Goal: Task Accomplishment & Management: Use online tool/utility

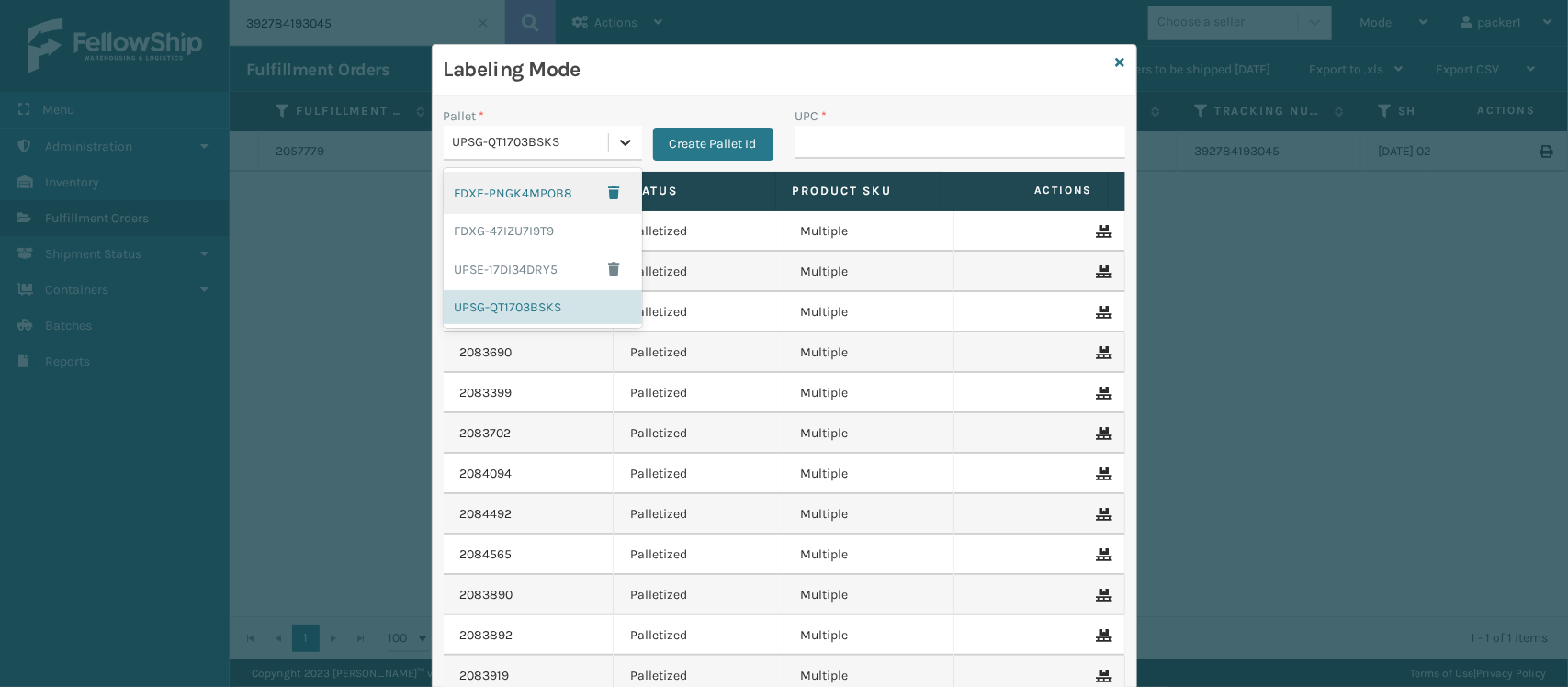
click at [617, 140] on icon at bounding box center [625, 142] width 18 height 18
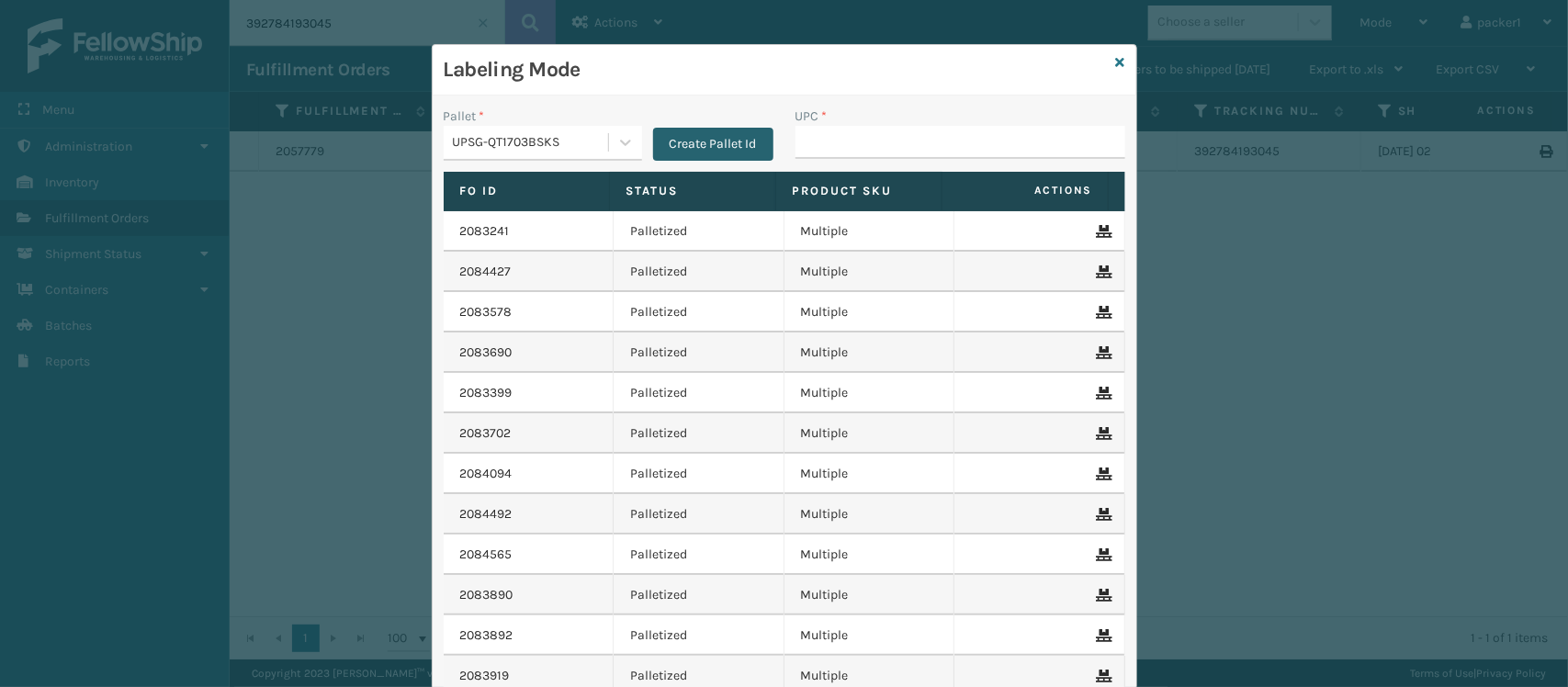
click at [695, 144] on button "Create Pallet Id" at bounding box center [714, 144] width 121 height 34
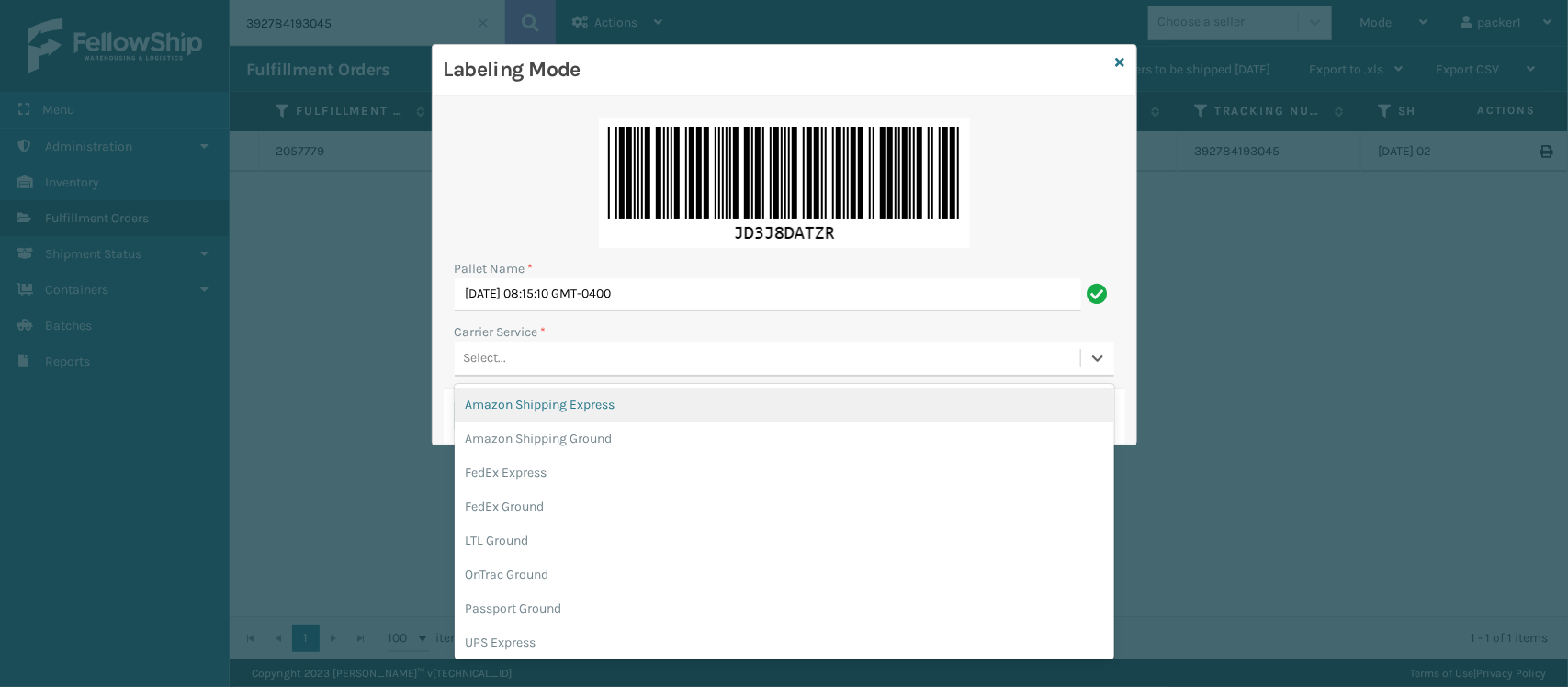
click at [549, 359] on div "Select..." at bounding box center [767, 359] width 625 height 31
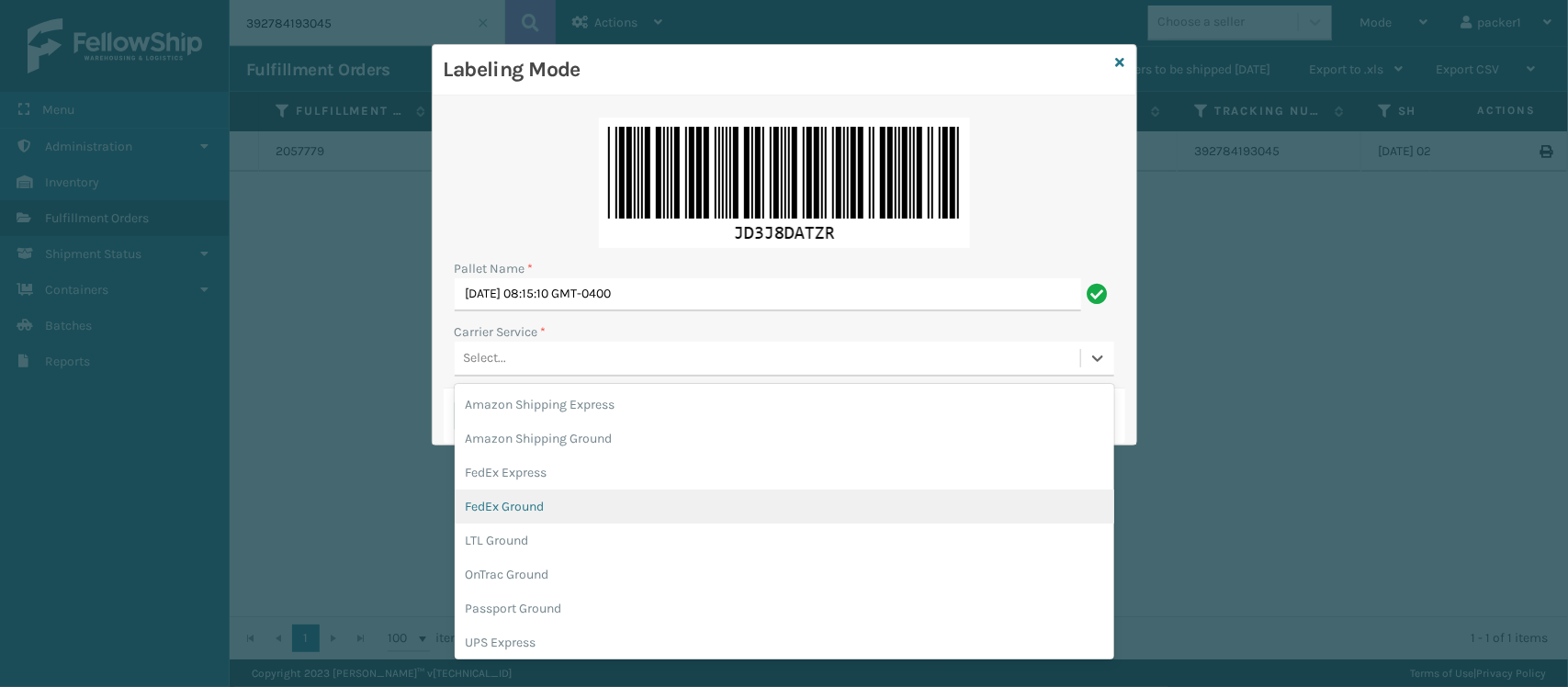
click at [510, 506] on div "FedEx Ground" at bounding box center [784, 506] width 660 height 34
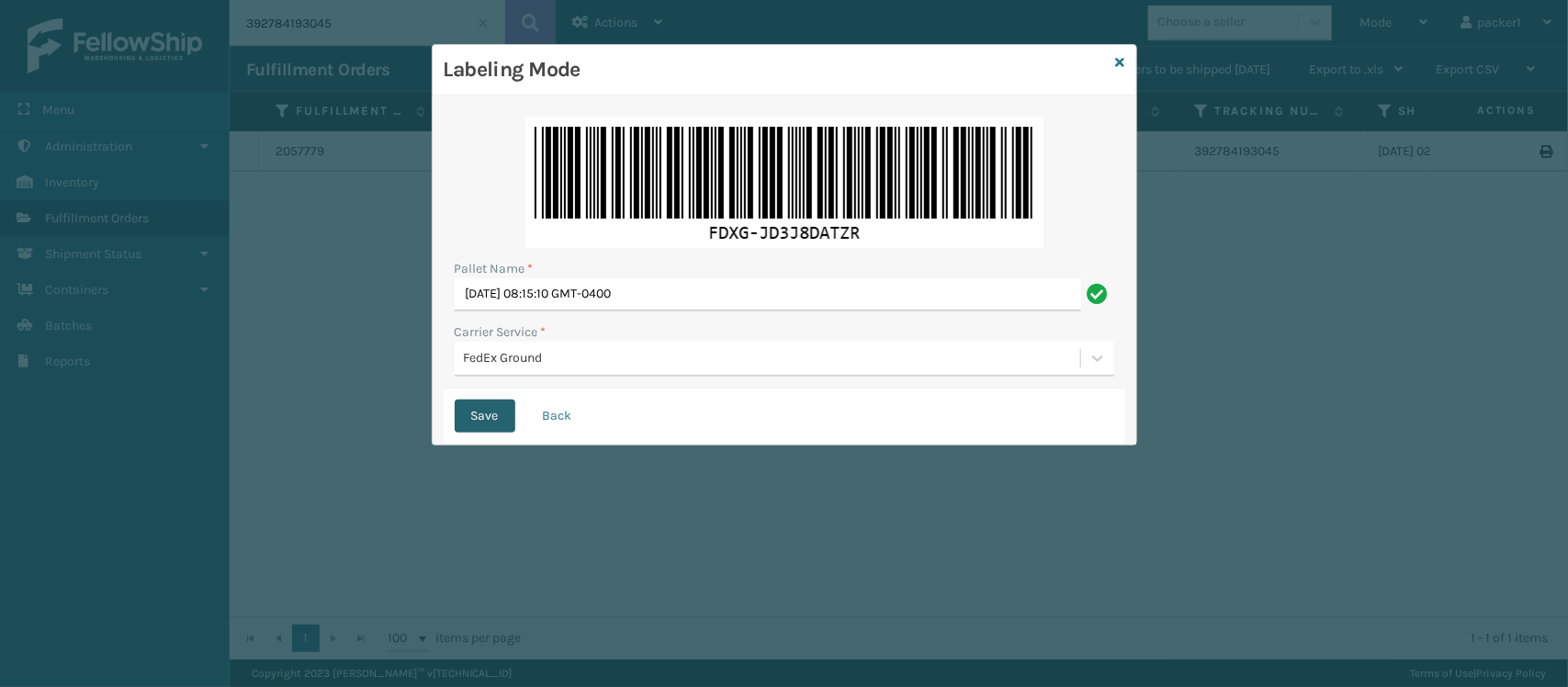
click at [473, 412] on button "Save" at bounding box center [485, 416] width 60 height 34
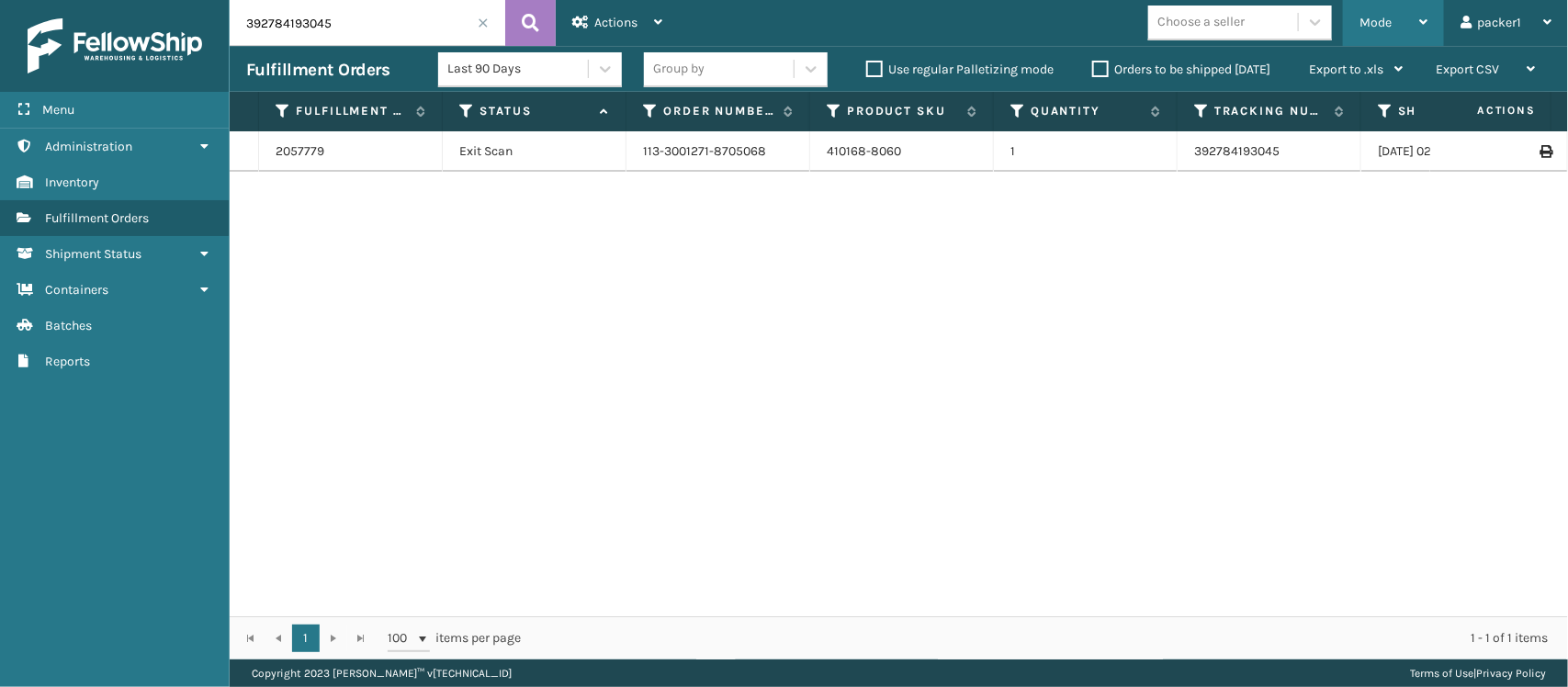
click at [1361, 16] on span "Mode" at bounding box center [1376, 22] width 33 height 15
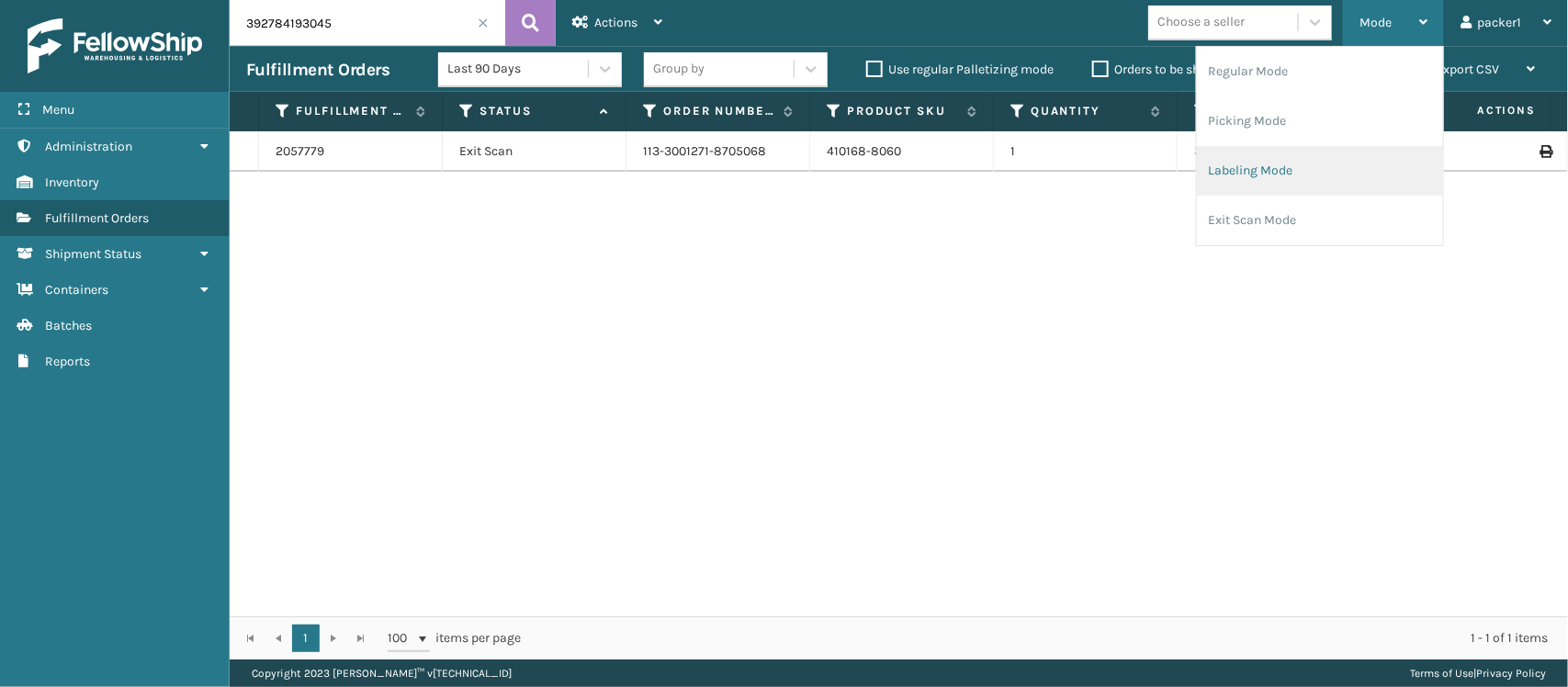
click at [1263, 164] on li "Labeling Mode" at bounding box center [1320, 172] width 246 height 50
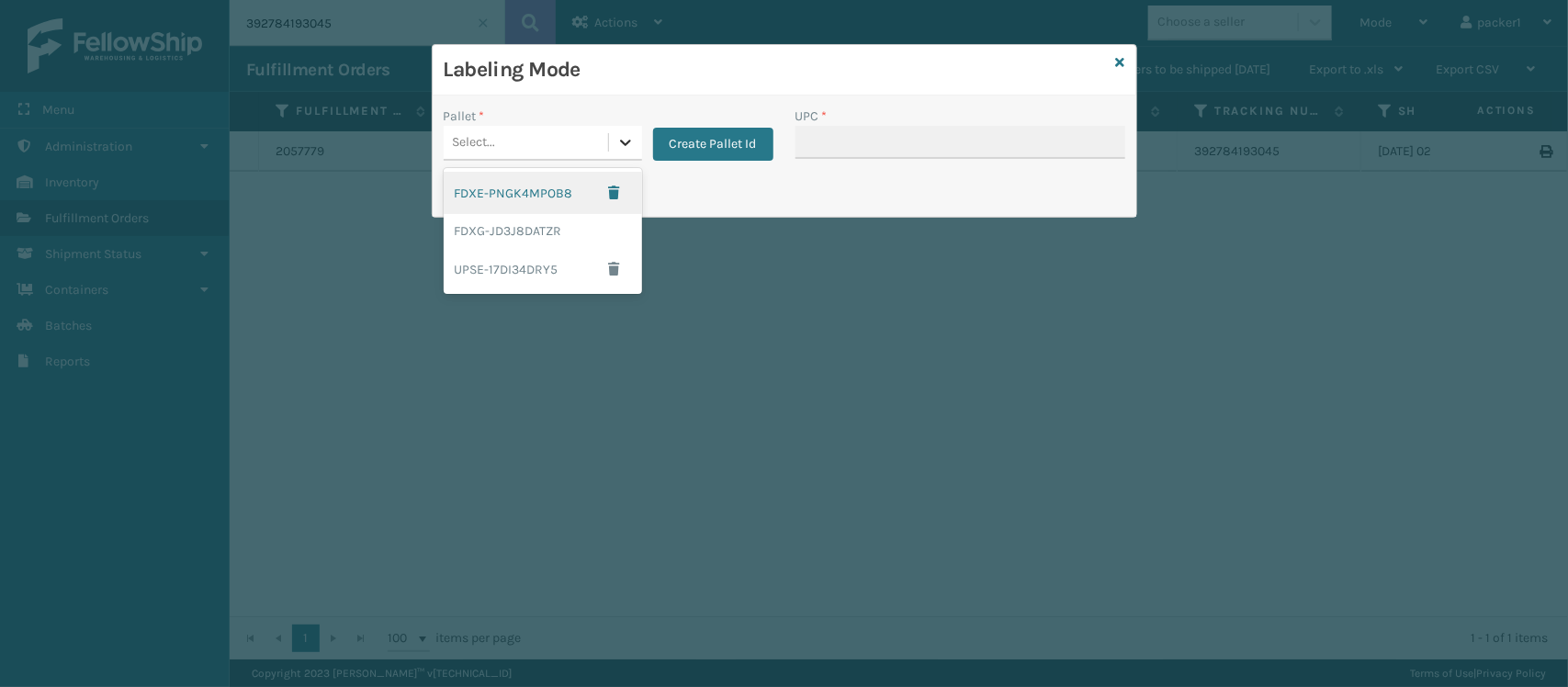
click at [632, 146] on icon at bounding box center [625, 142] width 18 height 18
click at [530, 231] on div "FDXG-JD3J8DATZR" at bounding box center [542, 230] width 198 height 34
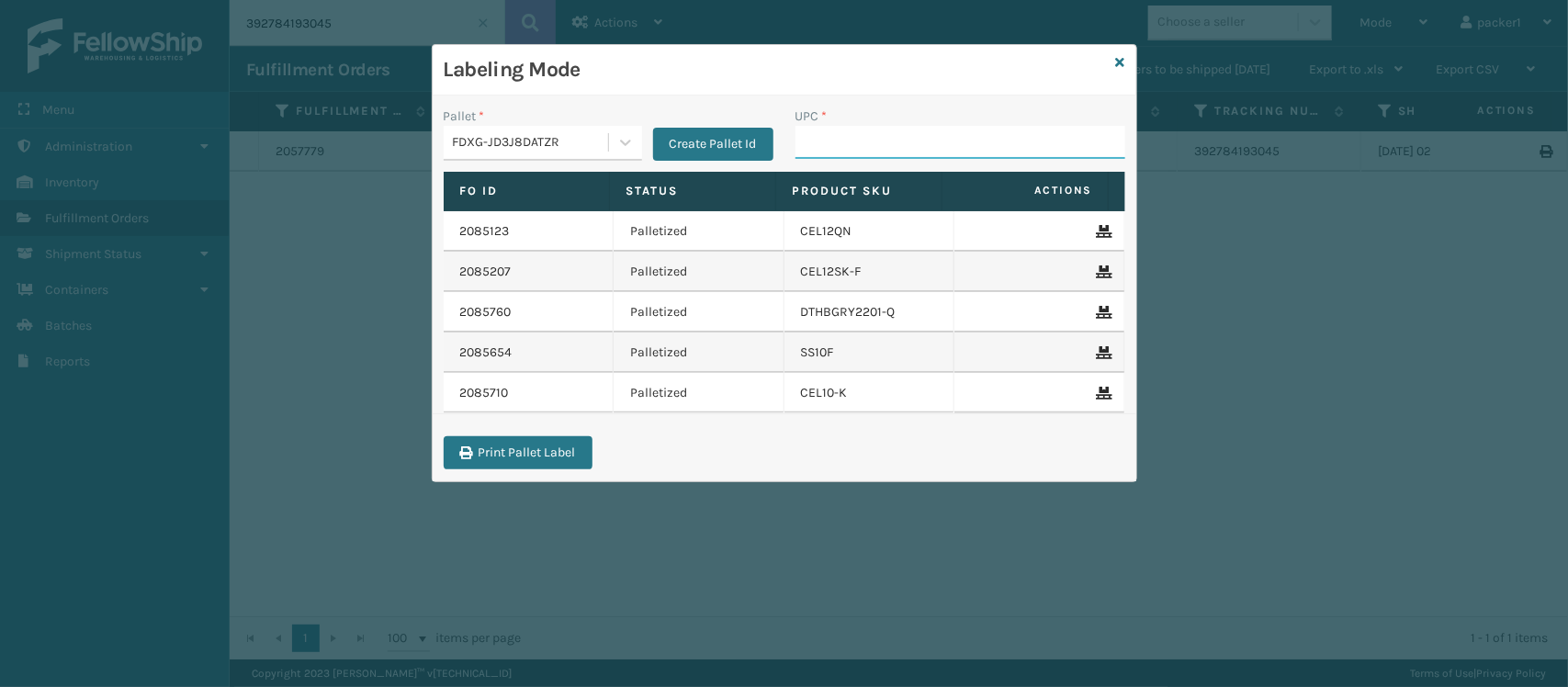
click at [833, 136] on input "UPC *" at bounding box center [961, 142] width 330 height 34
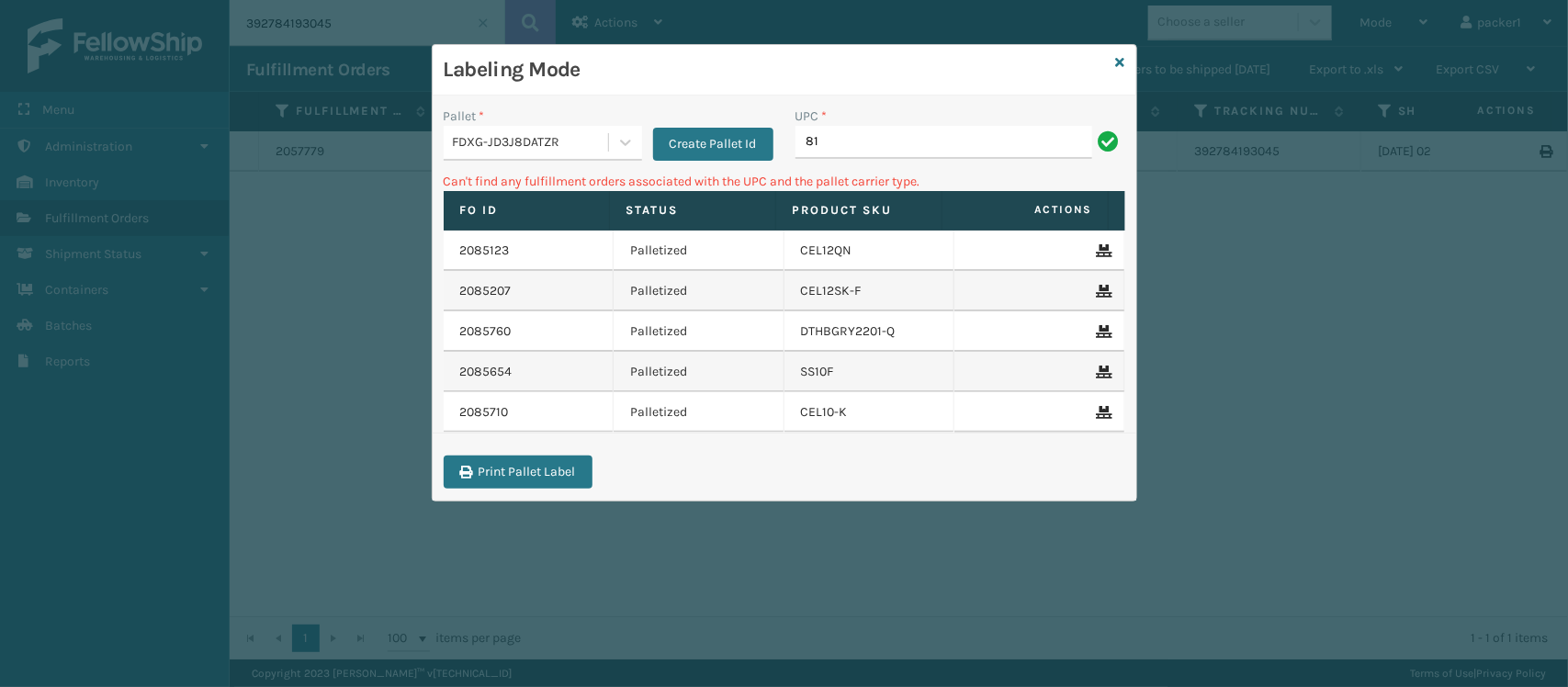
type input "8"
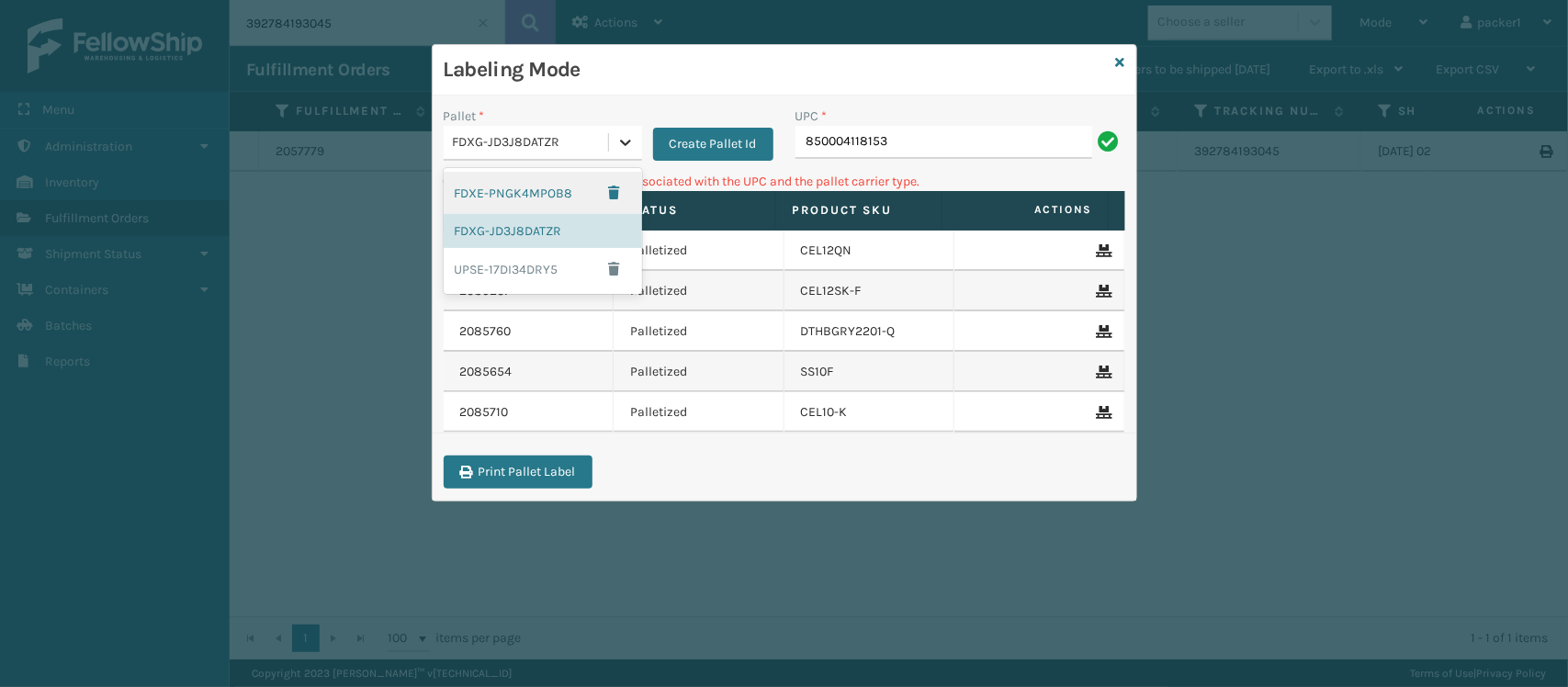
click at [617, 138] on icon at bounding box center [625, 142] width 18 height 18
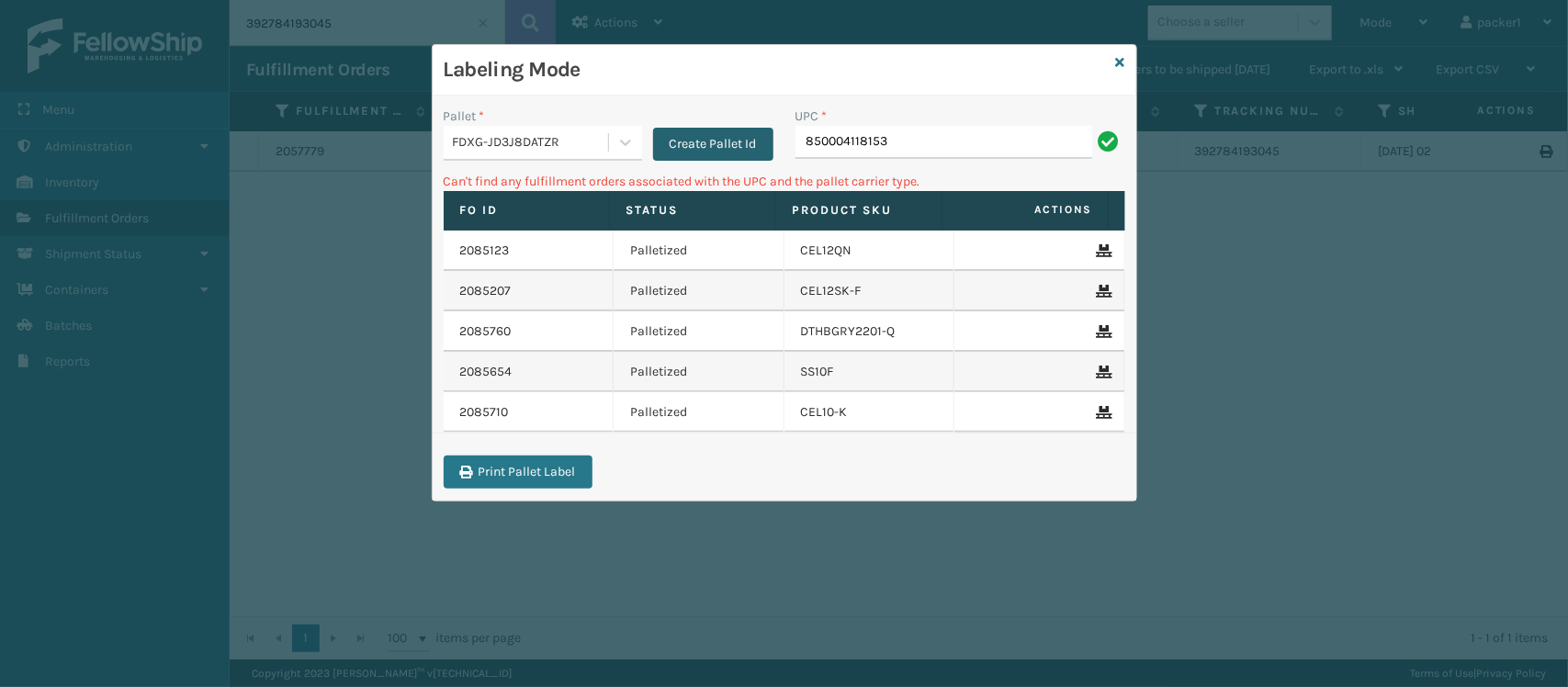
click at [690, 153] on button "Create Pallet Id" at bounding box center [714, 144] width 121 height 34
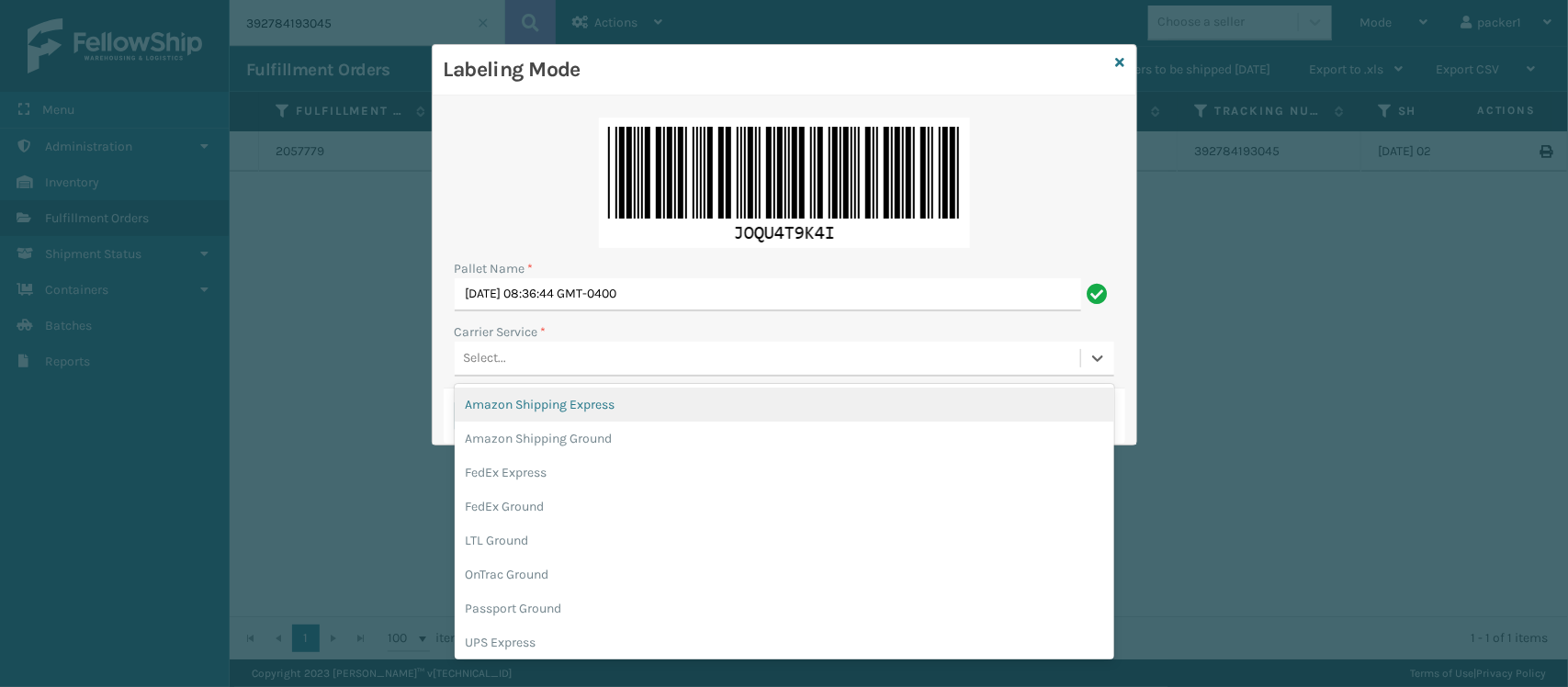
click at [577, 348] on div "Select..." at bounding box center [767, 359] width 625 height 31
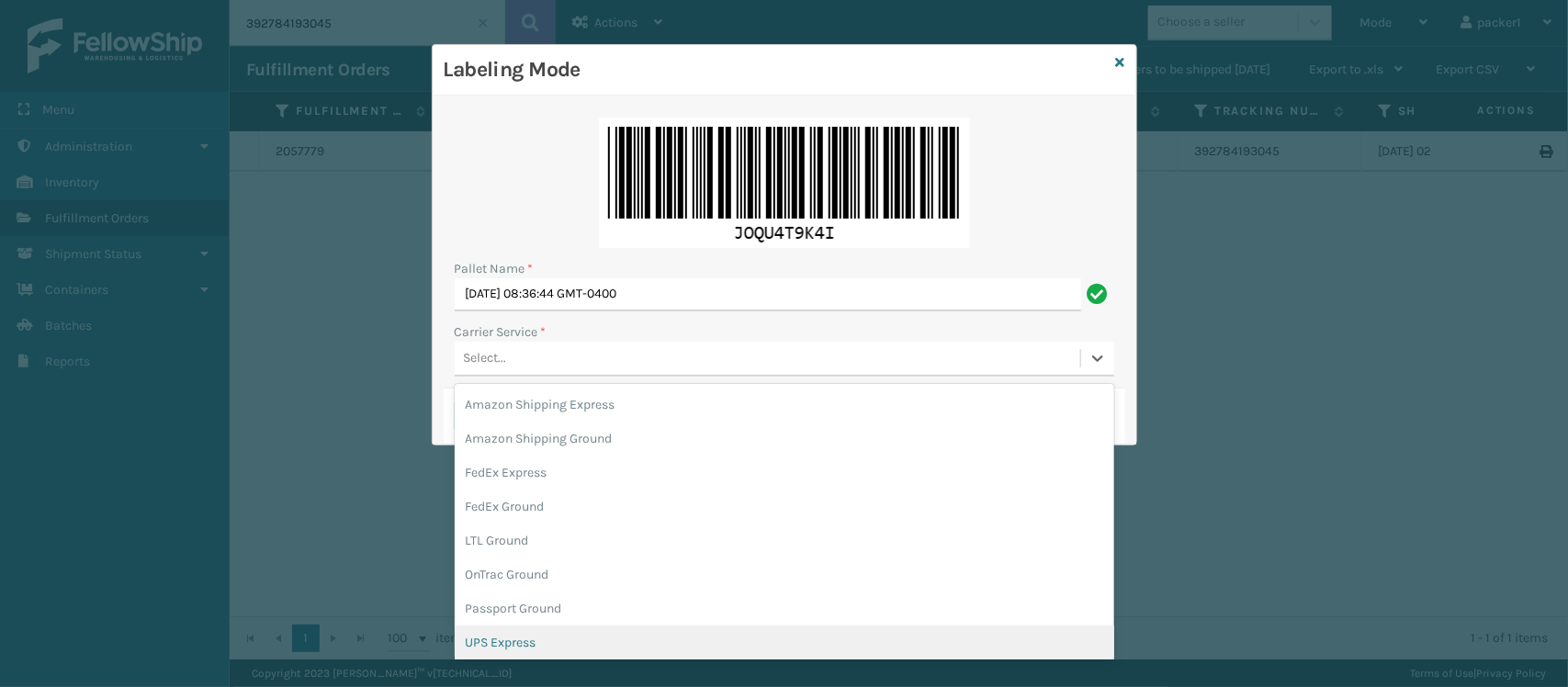
click at [549, 632] on div "UPS Express" at bounding box center [784, 642] width 660 height 34
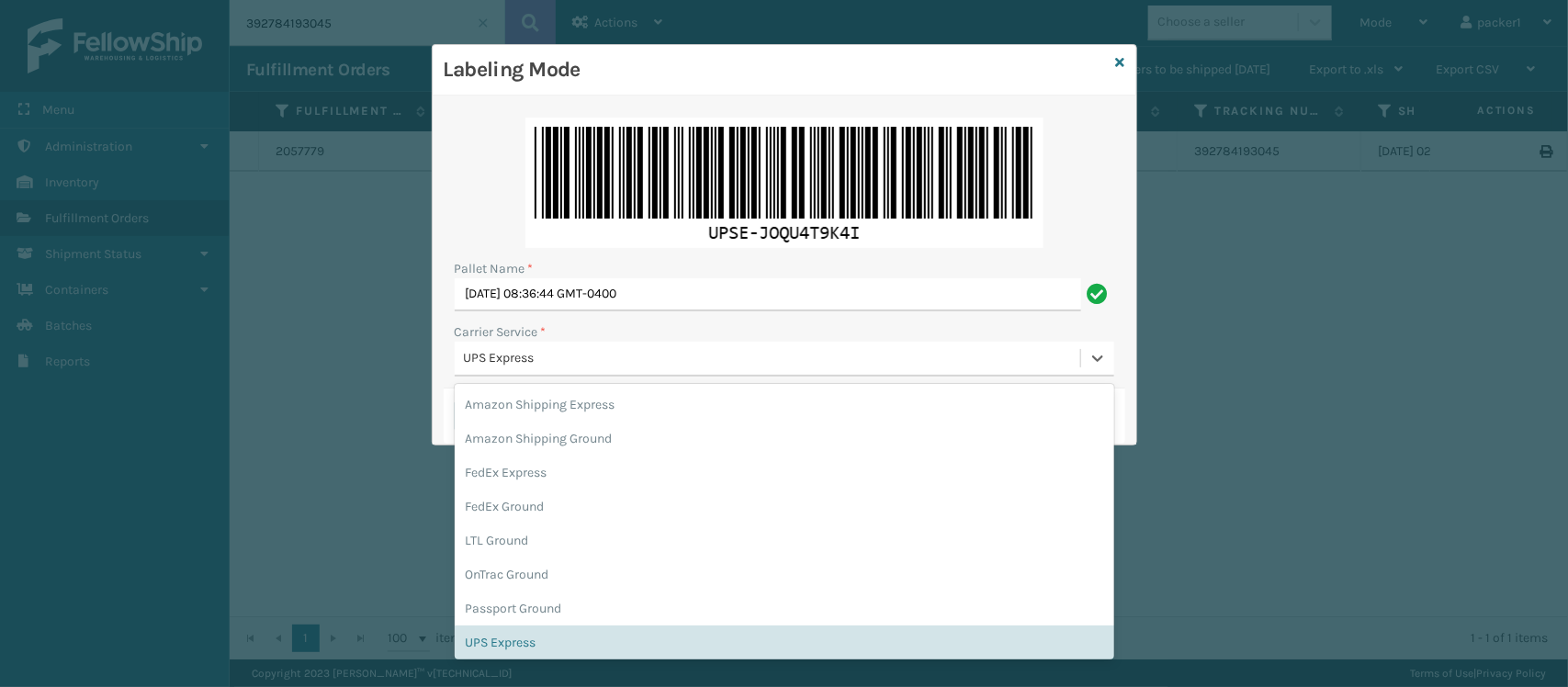
click at [583, 365] on div "UPS Express" at bounding box center [773, 358] width 619 height 19
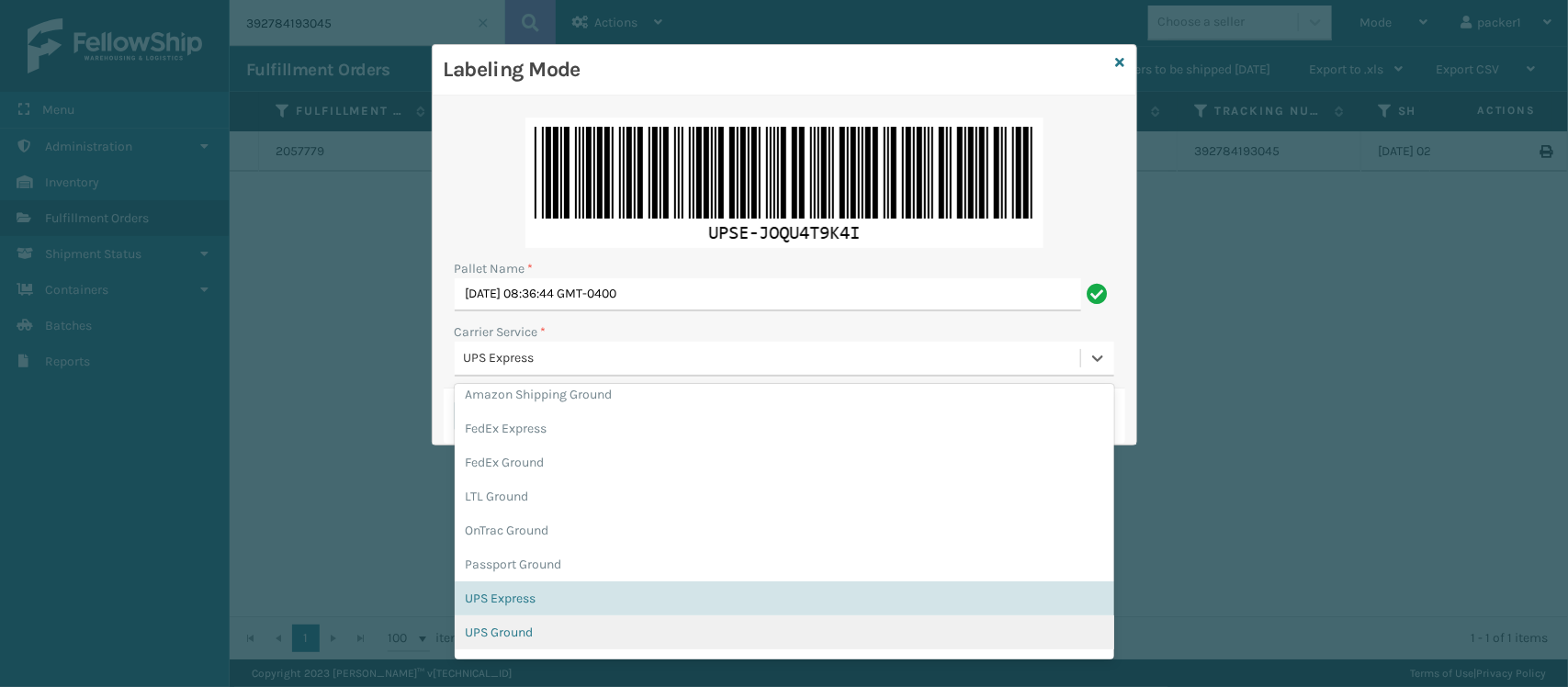
scroll to position [79, 0]
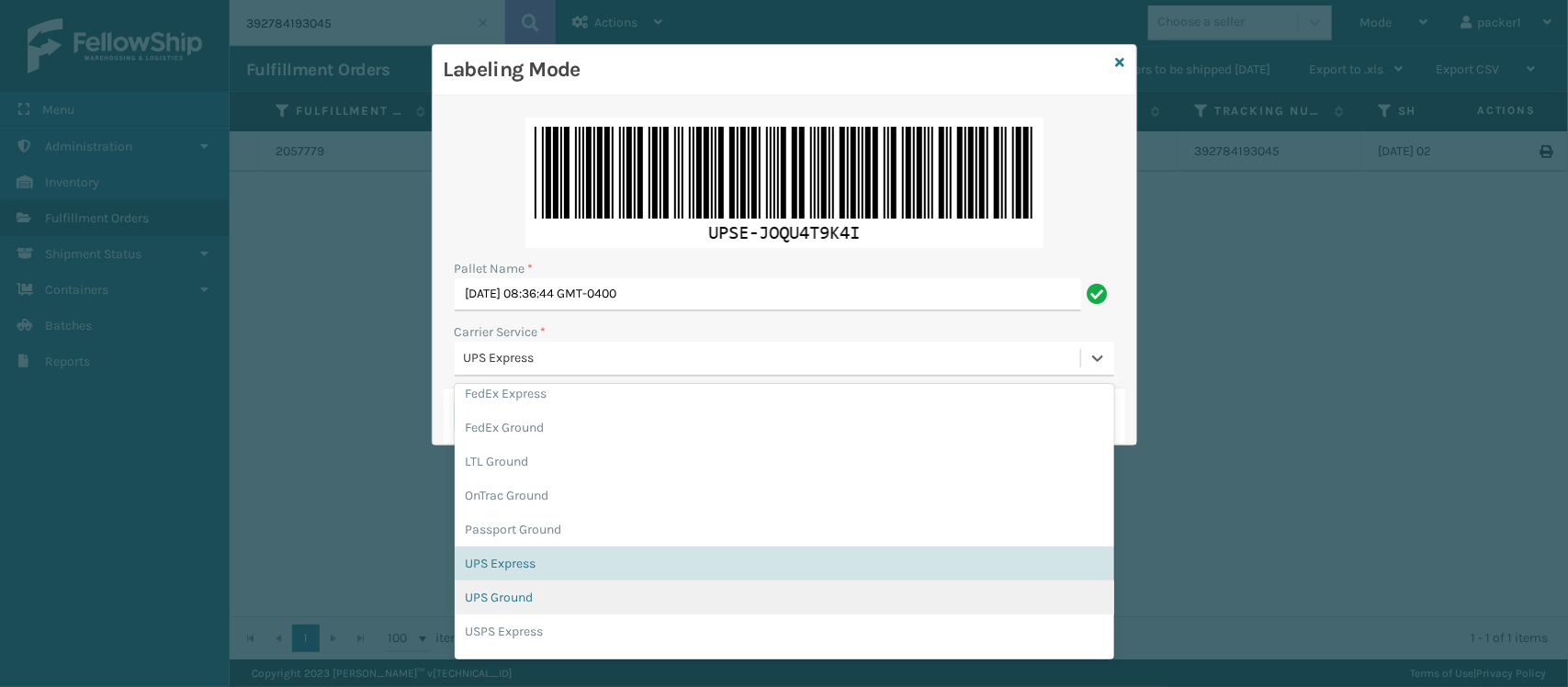
click at [511, 588] on div "UPS Ground" at bounding box center [784, 597] width 660 height 34
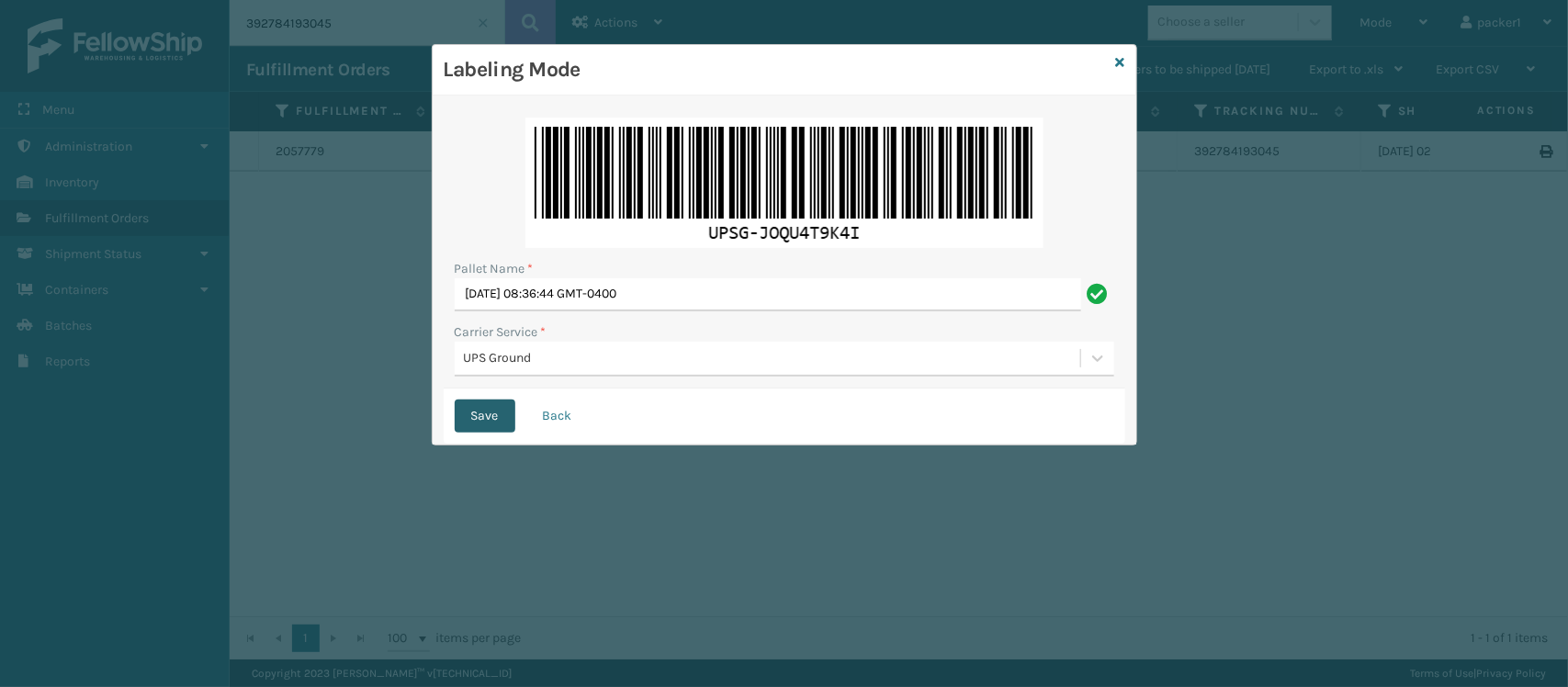
click at [487, 424] on button "Save" at bounding box center [485, 416] width 60 height 34
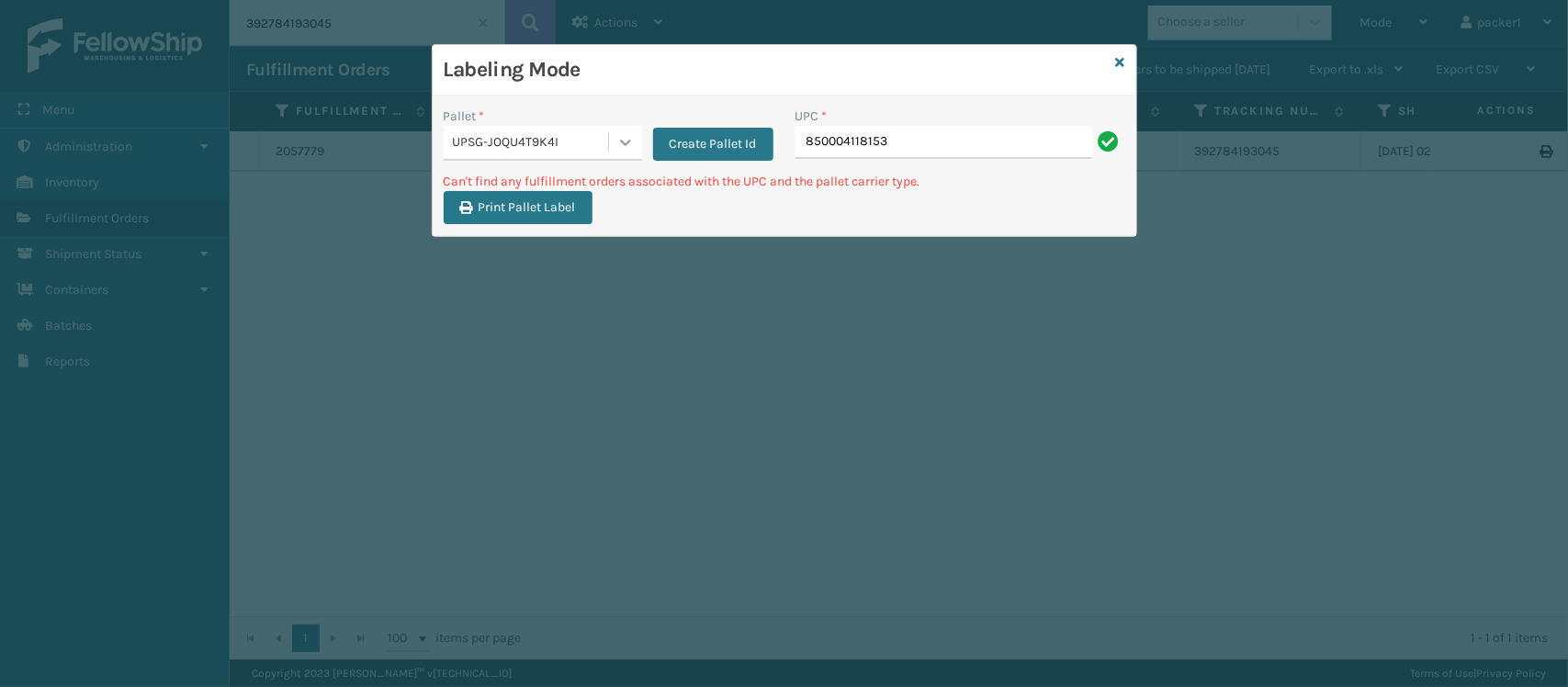
click at [630, 146] on icon at bounding box center [625, 142] width 18 height 18
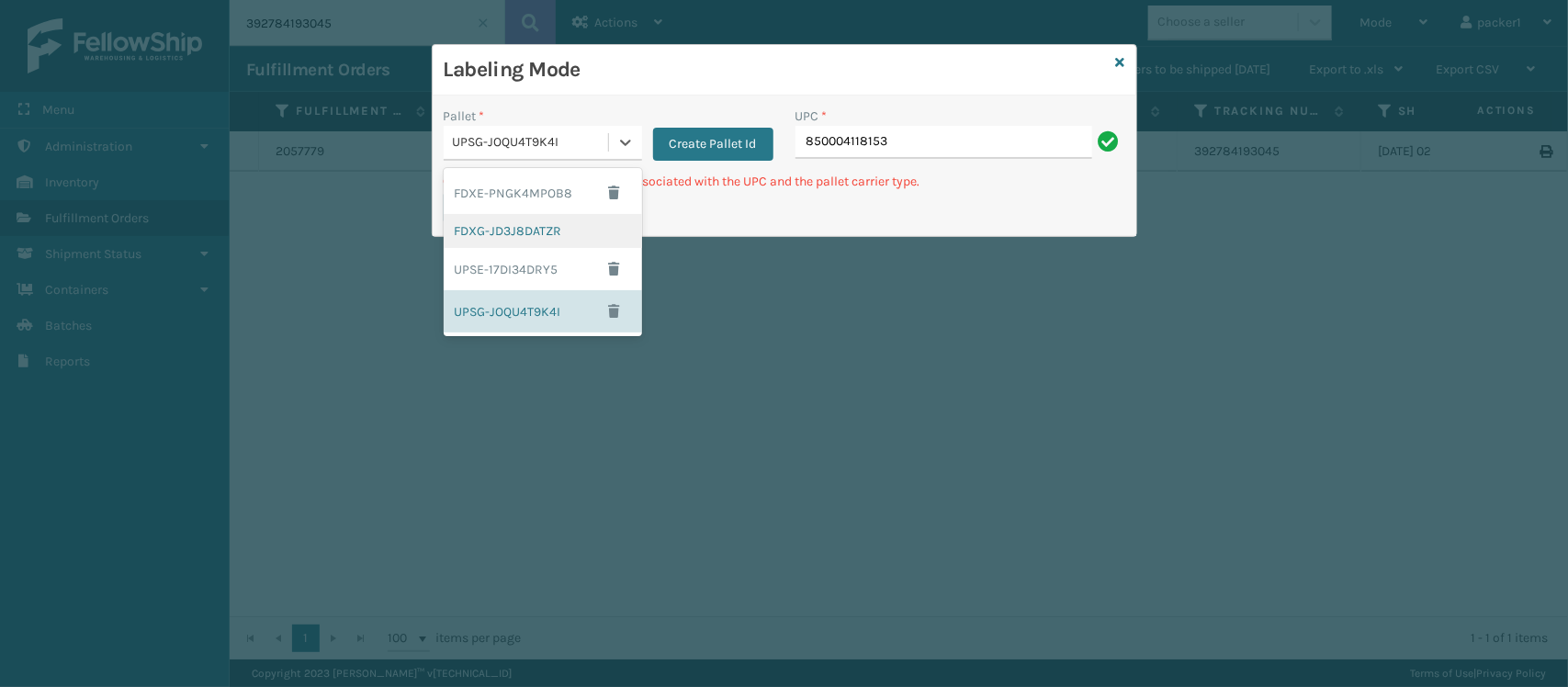
click at [527, 232] on div "FDXG-JD3J8DATZR" at bounding box center [542, 230] width 198 height 34
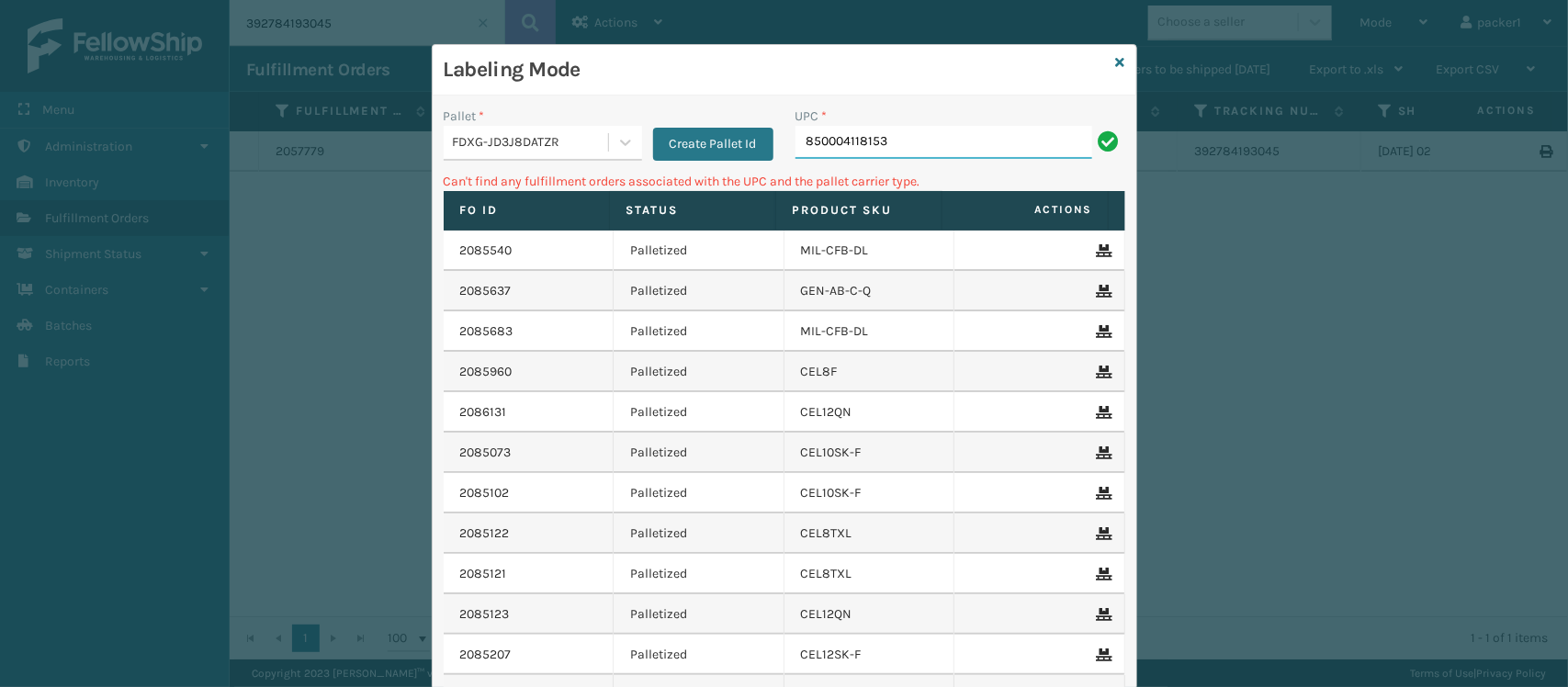
click at [917, 135] on input "850004118153" at bounding box center [944, 142] width 297 height 34
type input "8"
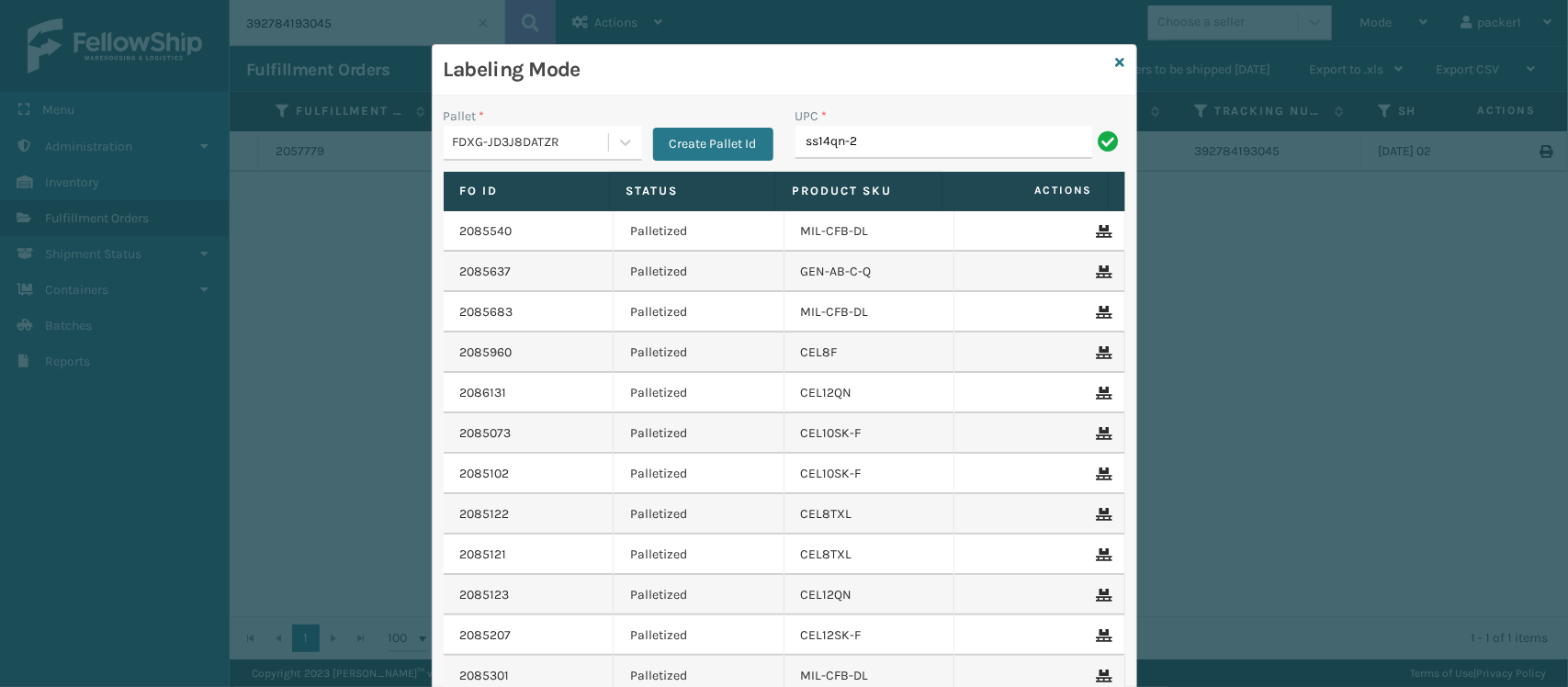
type input "ss14qn-2"
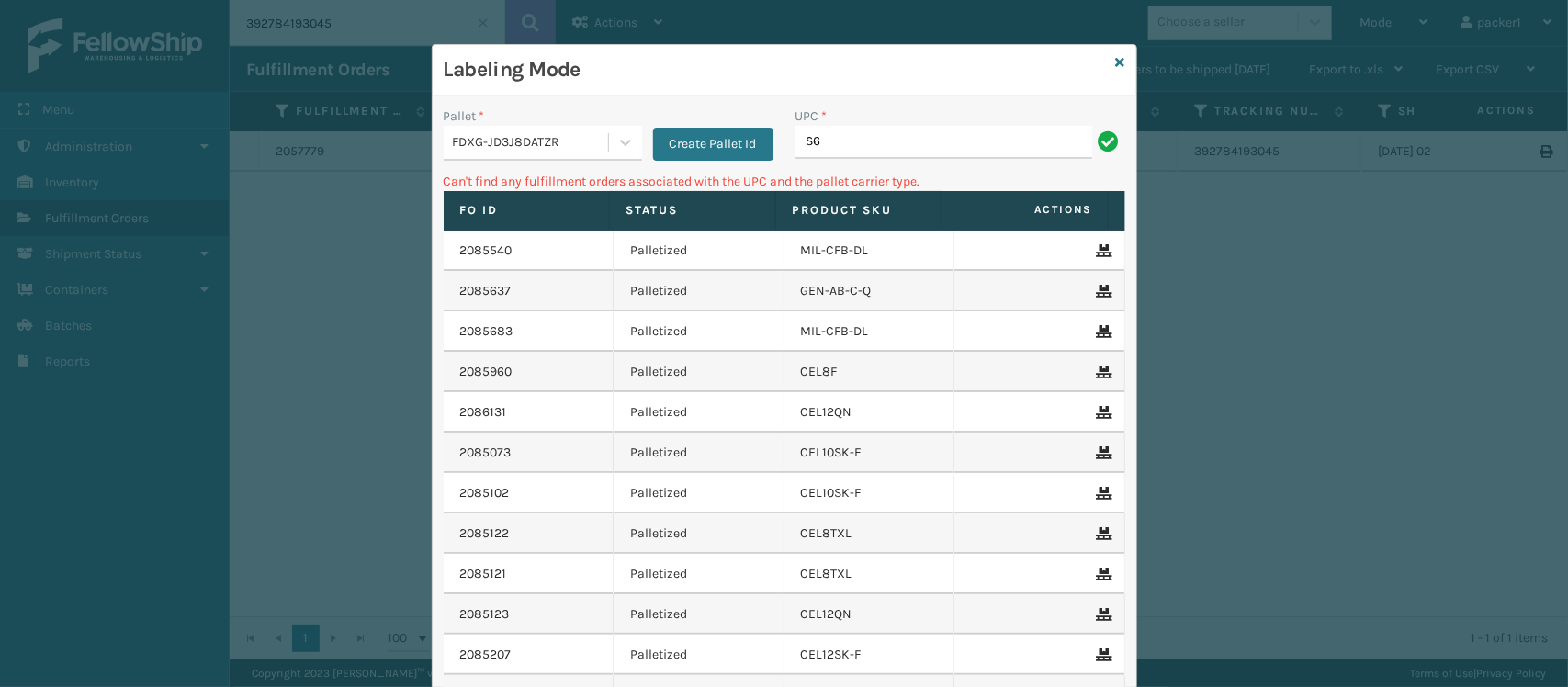
type input "S"
type input "2"
